Goal: Check status

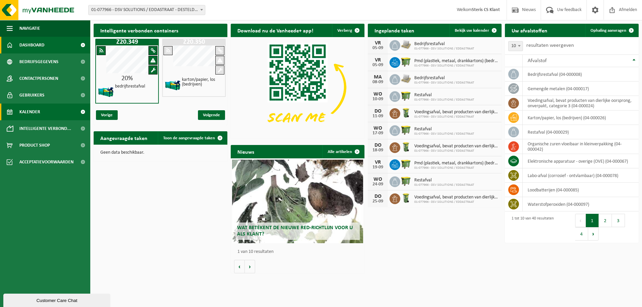
click at [32, 109] on span "Kalender" at bounding box center [29, 112] width 21 height 17
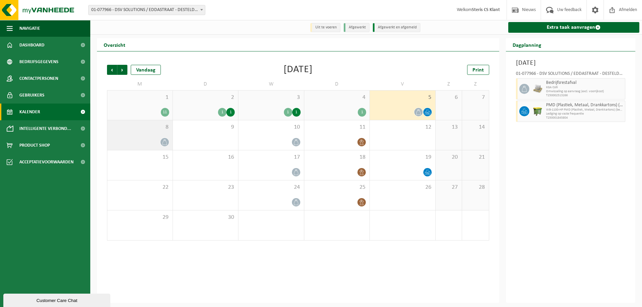
click at [159, 140] on div at bounding box center [140, 142] width 59 height 9
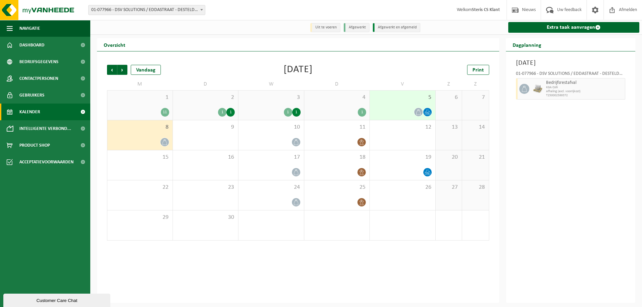
click at [517, 88] on div at bounding box center [523, 88] width 15 height 21
